Goal: Understand process/instructions: Learn about a topic

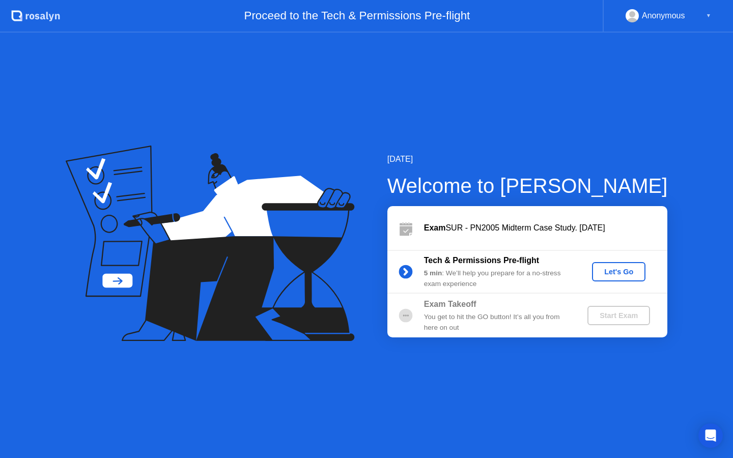
click at [627, 274] on div "Let's Go" at bounding box center [618, 272] width 45 height 8
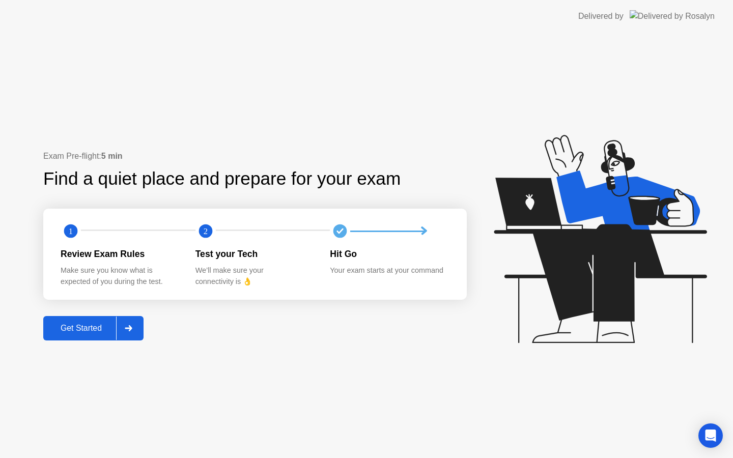
click at [81, 334] on button "Get Started" at bounding box center [93, 328] width 100 height 24
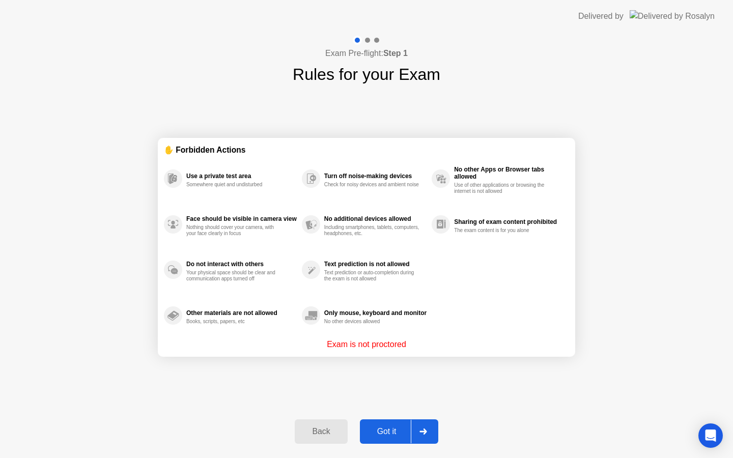
click at [380, 427] on div "Got it" at bounding box center [387, 431] width 48 height 9
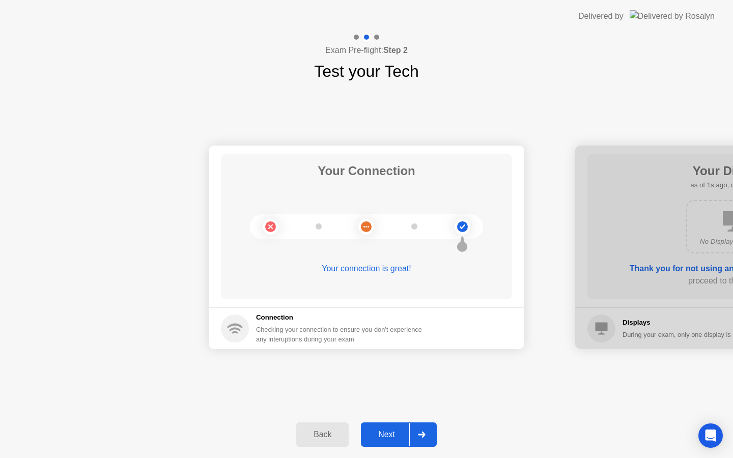
click at [385, 432] on div "Next" at bounding box center [386, 434] width 45 height 9
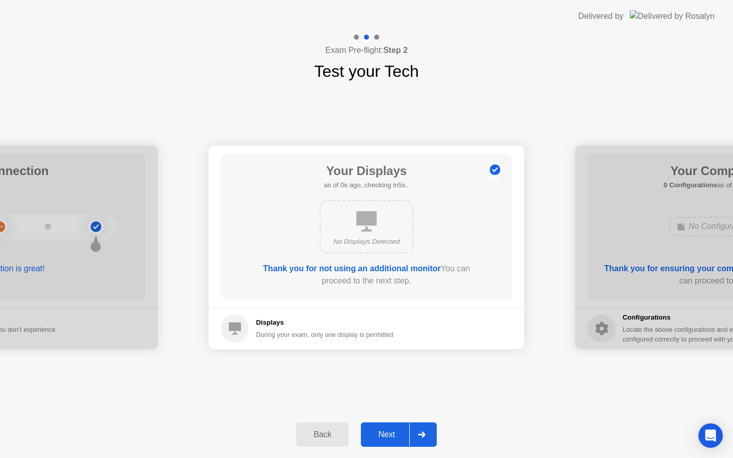
click at [385, 432] on div "Next" at bounding box center [386, 434] width 45 height 9
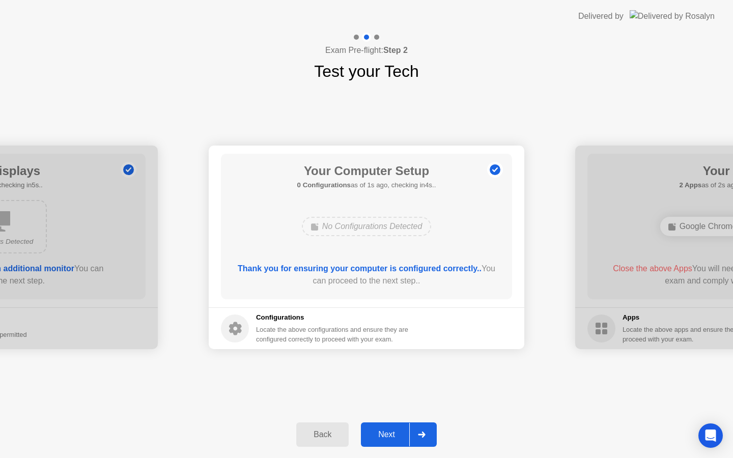
click at [385, 432] on div "Next" at bounding box center [386, 434] width 45 height 9
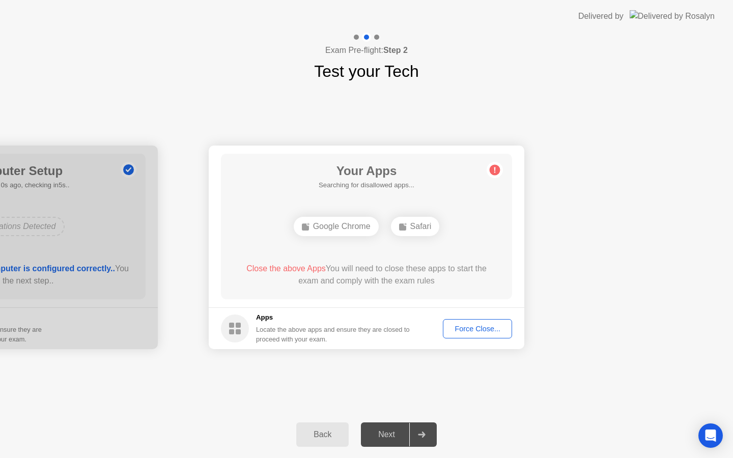
click at [460, 326] on div "Force Close..." at bounding box center [477, 329] width 62 height 8
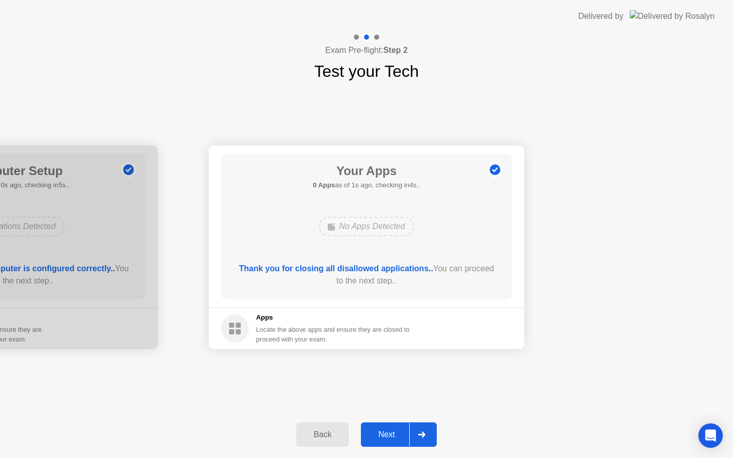
click at [396, 433] on div "Next" at bounding box center [386, 434] width 45 height 9
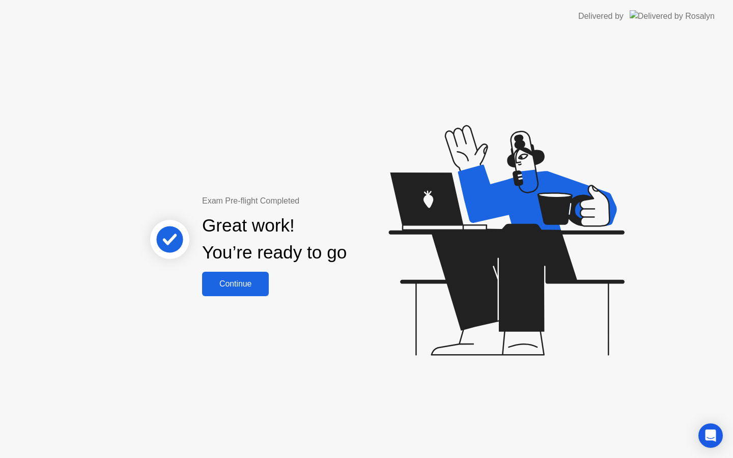
click at [250, 289] on div "Continue" at bounding box center [235, 283] width 61 height 9
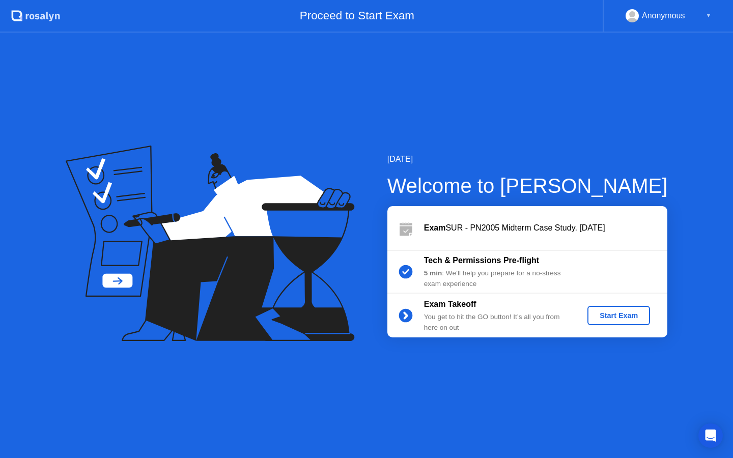
click at [627, 314] on div "Start Exam" at bounding box center [618, 316] width 54 height 8
